Goal: Information Seeking & Learning: Find specific page/section

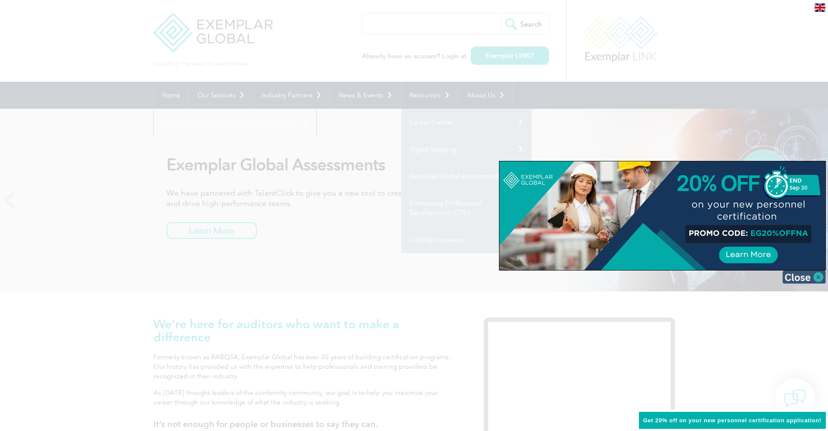
click at [820, 276] on img at bounding box center [804, 276] width 43 height 13
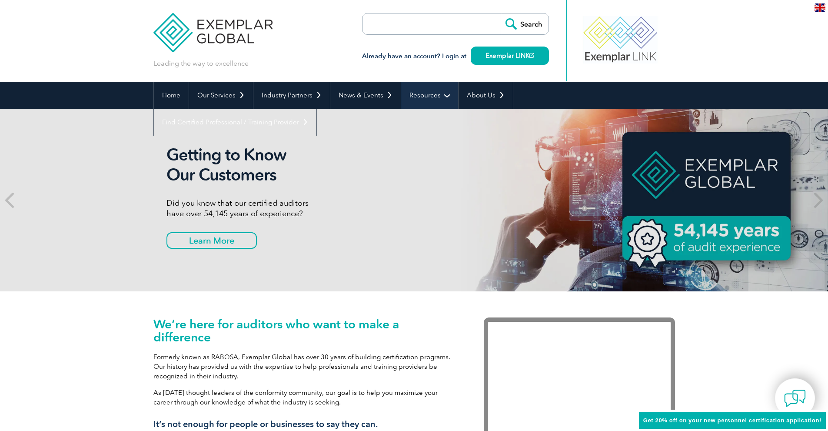
click at [426, 91] on link "Resources" at bounding box center [429, 95] width 57 height 27
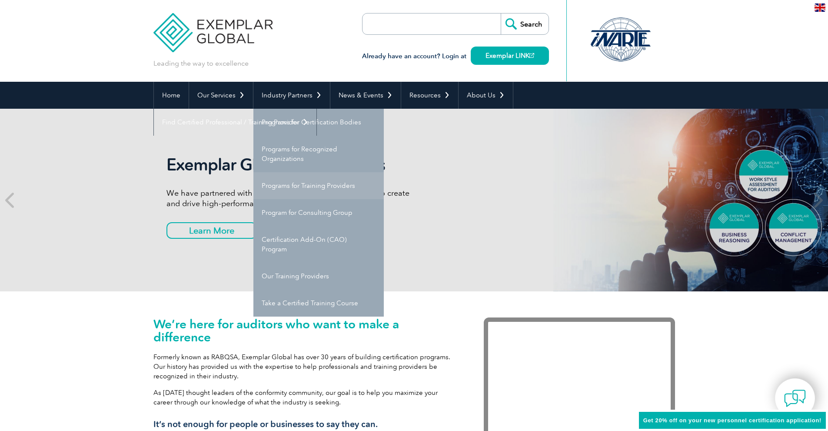
click at [312, 187] on link "Programs for Training Providers" at bounding box center [318, 185] width 130 height 27
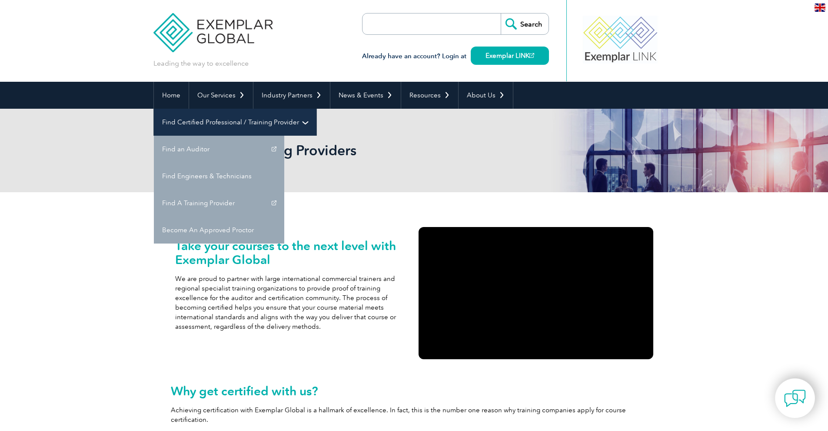
click at [316, 109] on link "Find Certified Professional / Training Provider" at bounding box center [235, 122] width 163 height 27
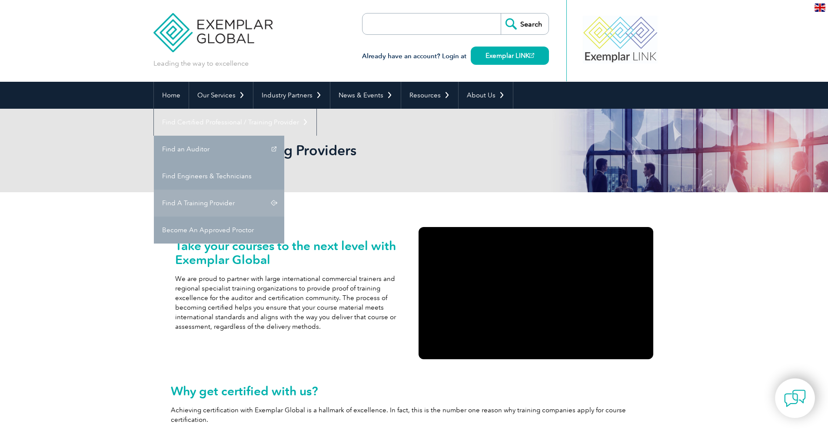
click at [284, 190] on link "Find A Training Provider" at bounding box center [219, 203] width 130 height 27
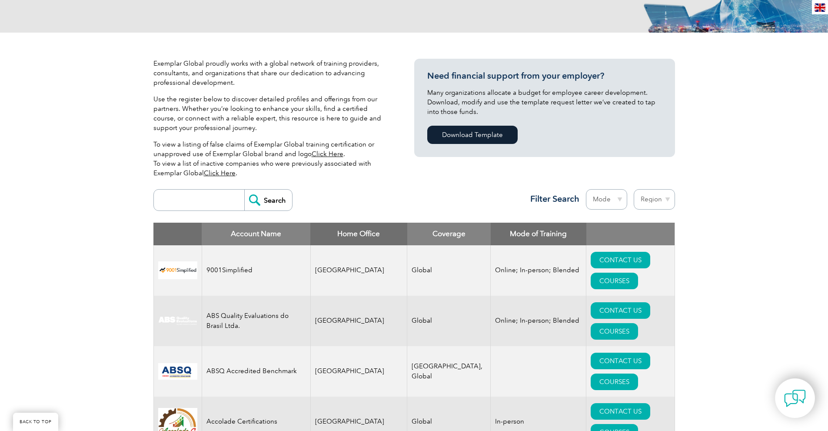
scroll to position [160, 0]
click at [198, 206] on input "search" at bounding box center [201, 200] width 86 height 21
type input "win"
click at [244, 190] on input "Search" at bounding box center [268, 200] width 48 height 21
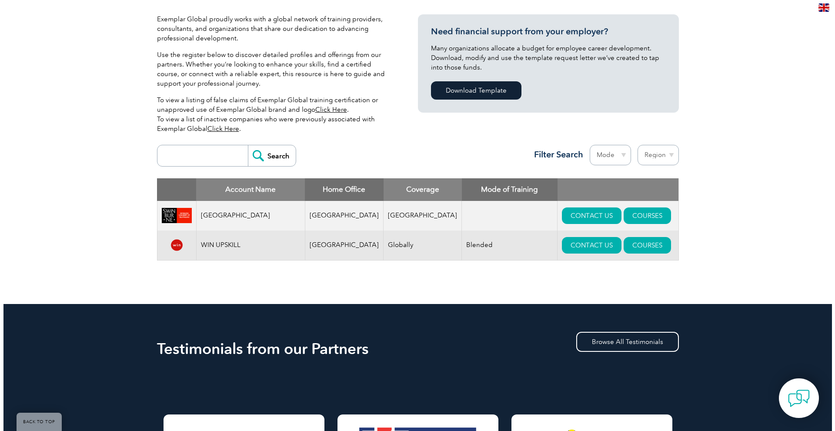
scroll to position [217, 0]
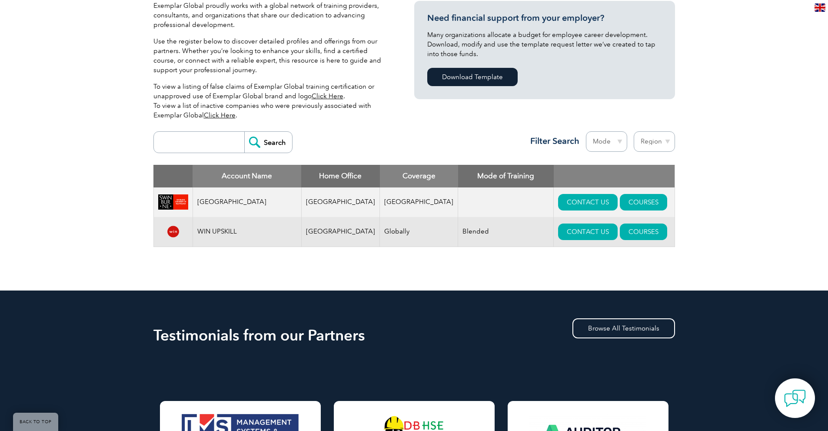
click at [473, 229] on td "Blended" at bounding box center [506, 232] width 96 height 30
click at [207, 231] on td "WIN UPSKILL" at bounding box center [247, 232] width 109 height 30
click at [177, 233] on img at bounding box center [173, 231] width 30 height 17
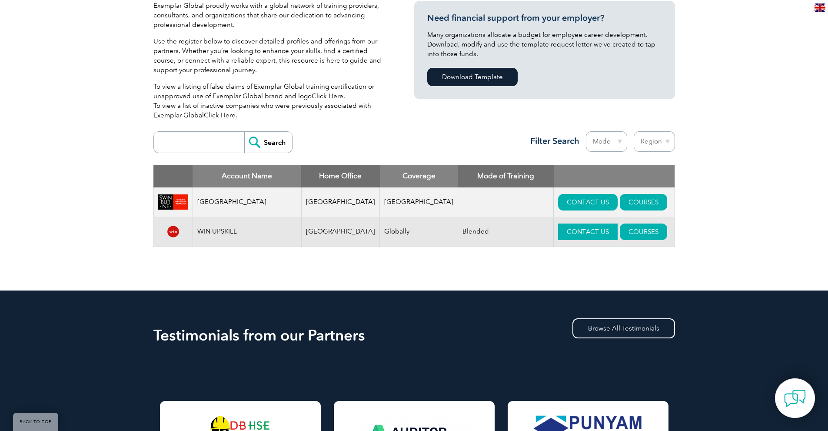
click at [558, 234] on link "CONTACT US" at bounding box center [588, 231] width 60 height 17
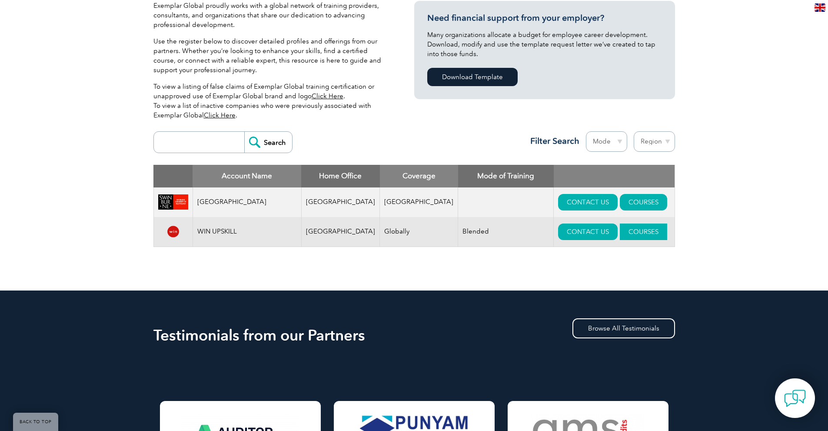
click at [620, 232] on link "COURSES" at bounding box center [643, 231] width 47 height 17
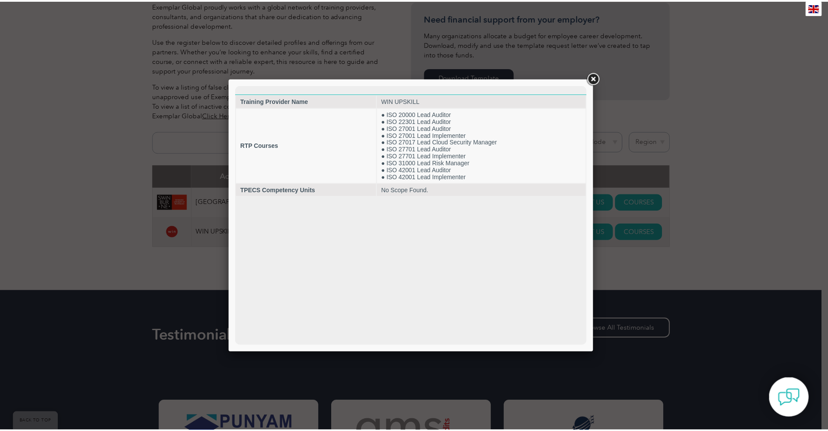
scroll to position [0, 0]
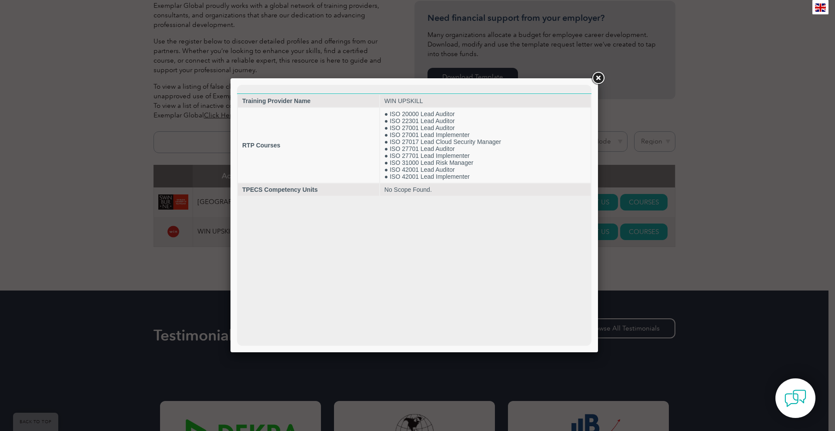
click at [75, 280] on div at bounding box center [417, 215] width 835 height 431
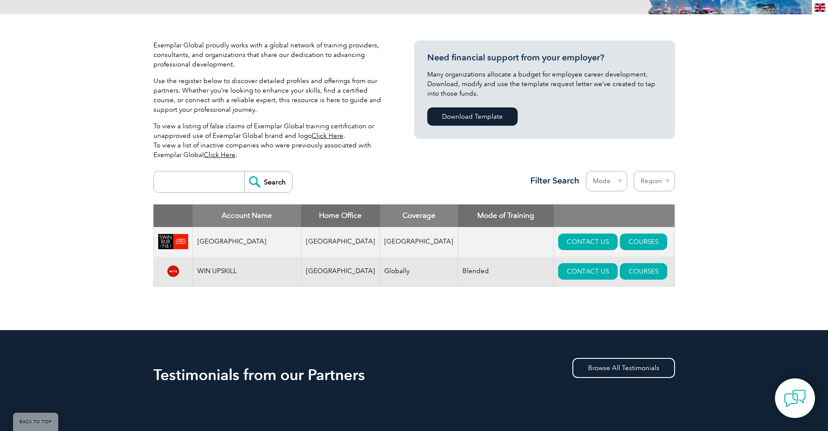
scroll to position [194, 0]
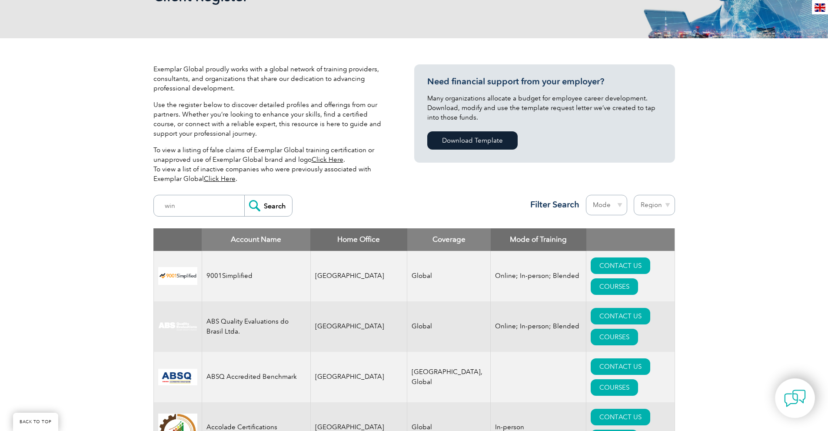
scroll to position [116, 0]
